Goal: Navigation & Orientation: Find specific page/section

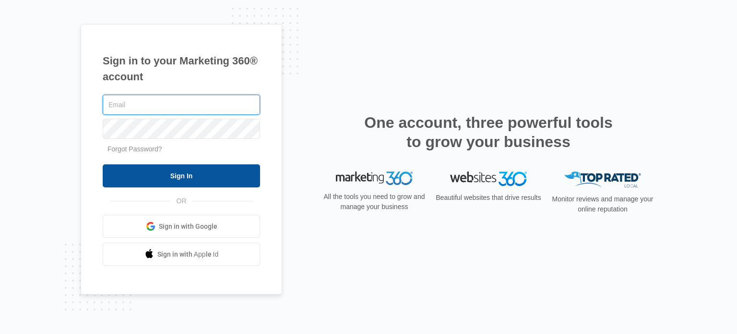
type input "[EMAIL_ADDRESS][DOMAIN_NAME]"
click at [217, 171] on input "Sign In" at bounding box center [181, 175] width 157 height 23
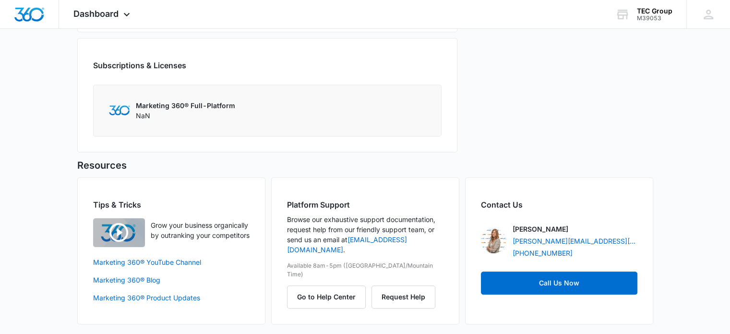
scroll to position [324, 0]
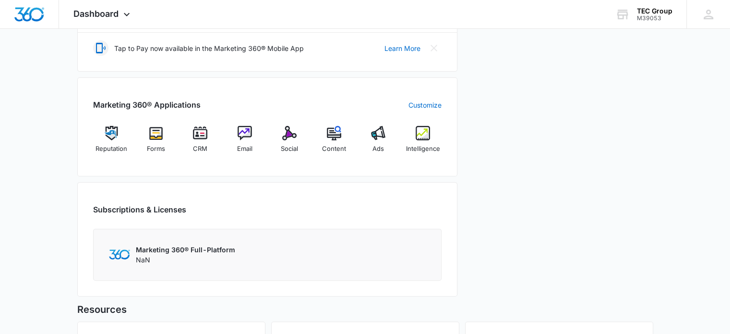
click at [286, 122] on div "Marketing 360® Applications Customize Reputation Forms CRM Email Social Content…" at bounding box center [267, 126] width 380 height 99
click at [285, 126] on img at bounding box center [289, 133] width 14 height 14
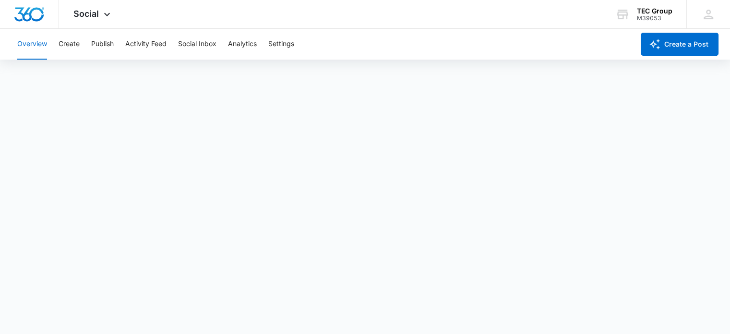
scroll to position [2, 0]
click at [645, 8] on div "TEC Group" at bounding box center [655, 11] width 36 height 8
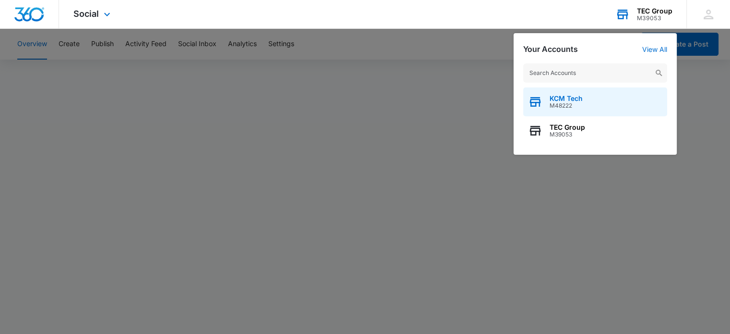
click at [570, 97] on span "KCM Tech" at bounding box center [566, 99] width 33 height 8
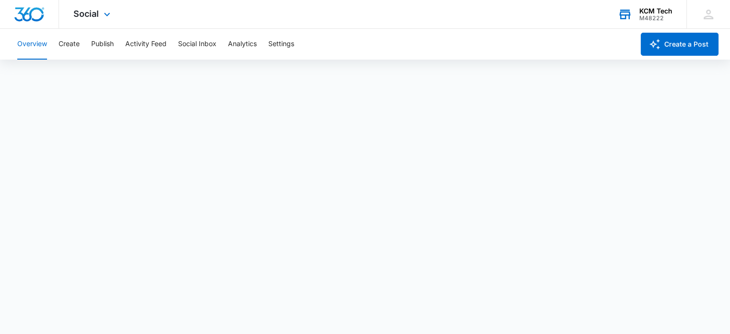
scroll to position [0, 0]
click at [115, 41] on div "Overview Create Publish Activity Feed Social Inbox Analytics Settings" at bounding box center [323, 44] width 622 height 31
